Goal: Information Seeking & Learning: Learn about a topic

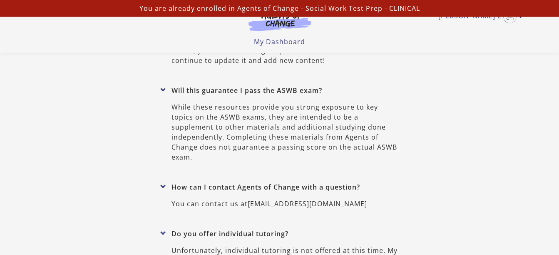
scroll to position [3538, 0]
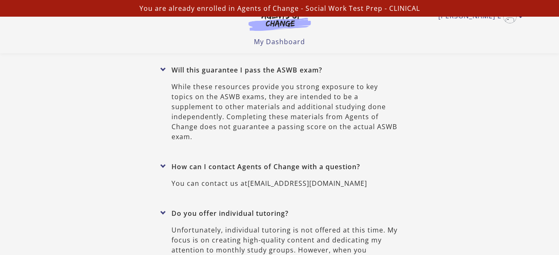
drag, startPoint x: 208, startPoint y: 132, endPoint x: 109, endPoint y: 169, distance: 105.8
click at [109, 169] on div "FAQ How much time should I expect to spend on the program? Typical students tak…" at bounding box center [280, 213] width 486 height 710
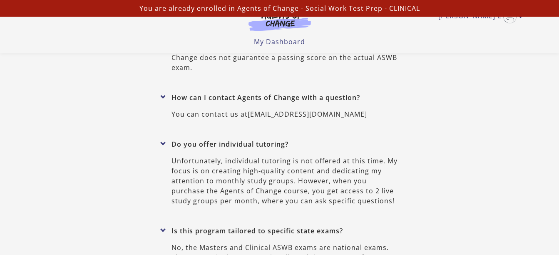
scroll to position [3621, 0]
